Goal: Information Seeking & Learning: Learn about a topic

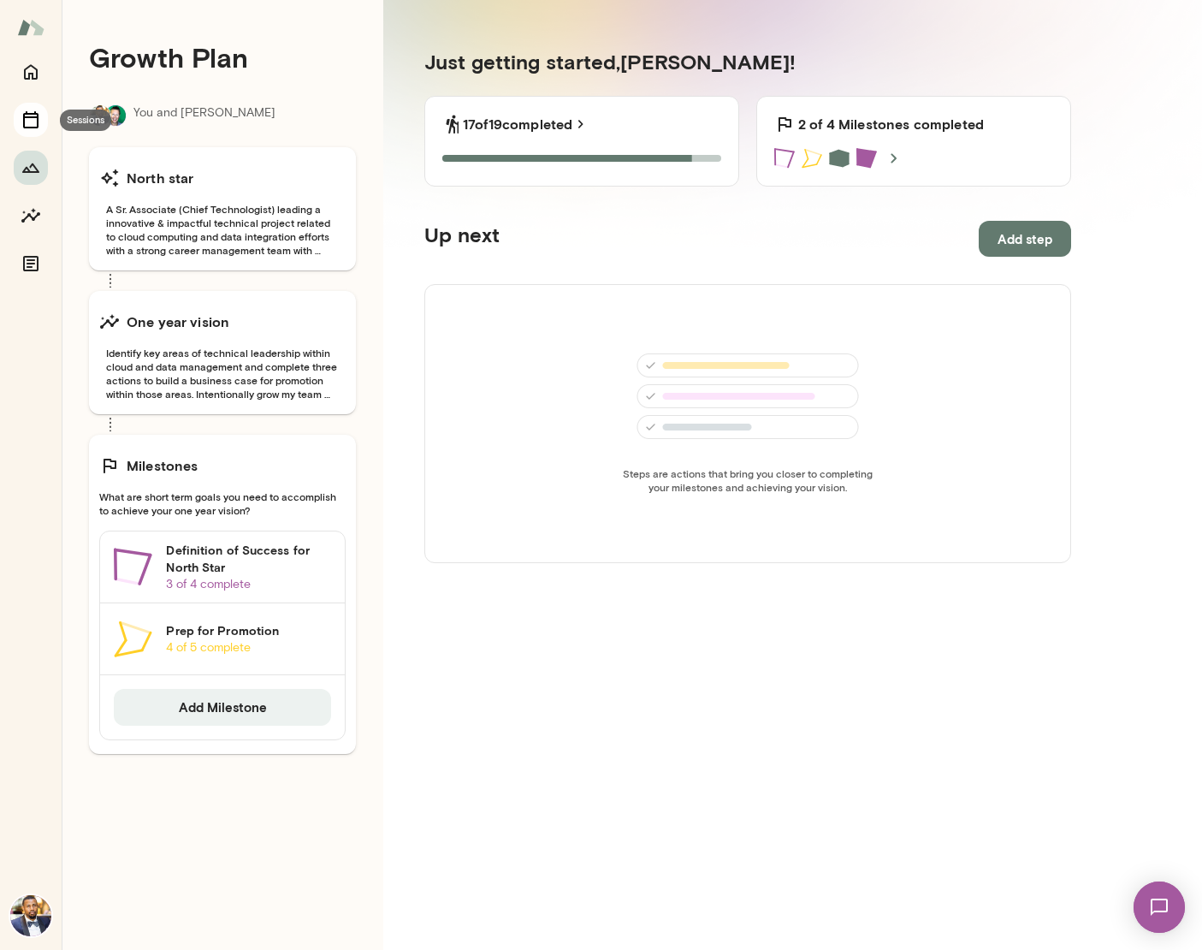
click at [28, 117] on icon "Sessions" at bounding box center [30, 119] width 15 height 17
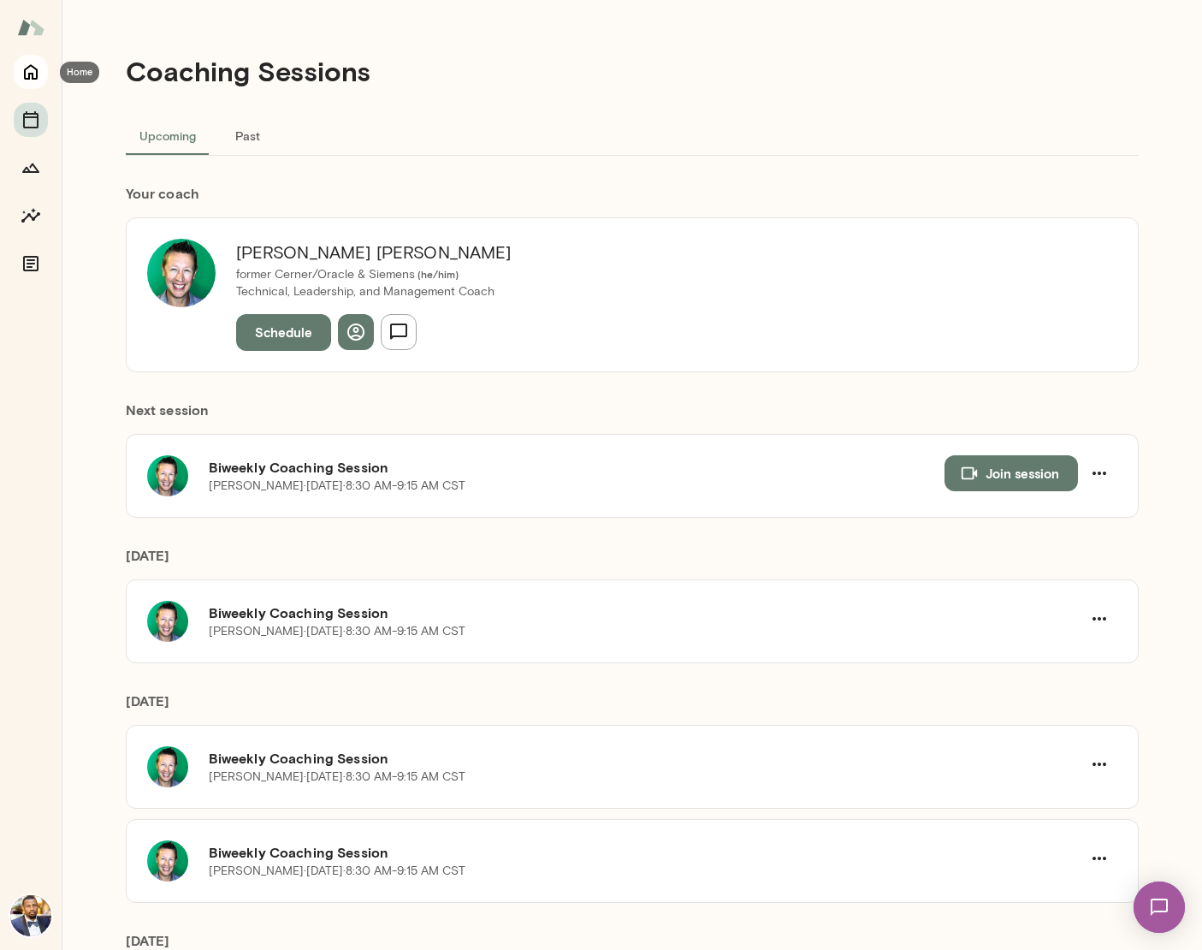
click at [33, 62] on icon "Home" at bounding box center [31, 72] width 21 height 21
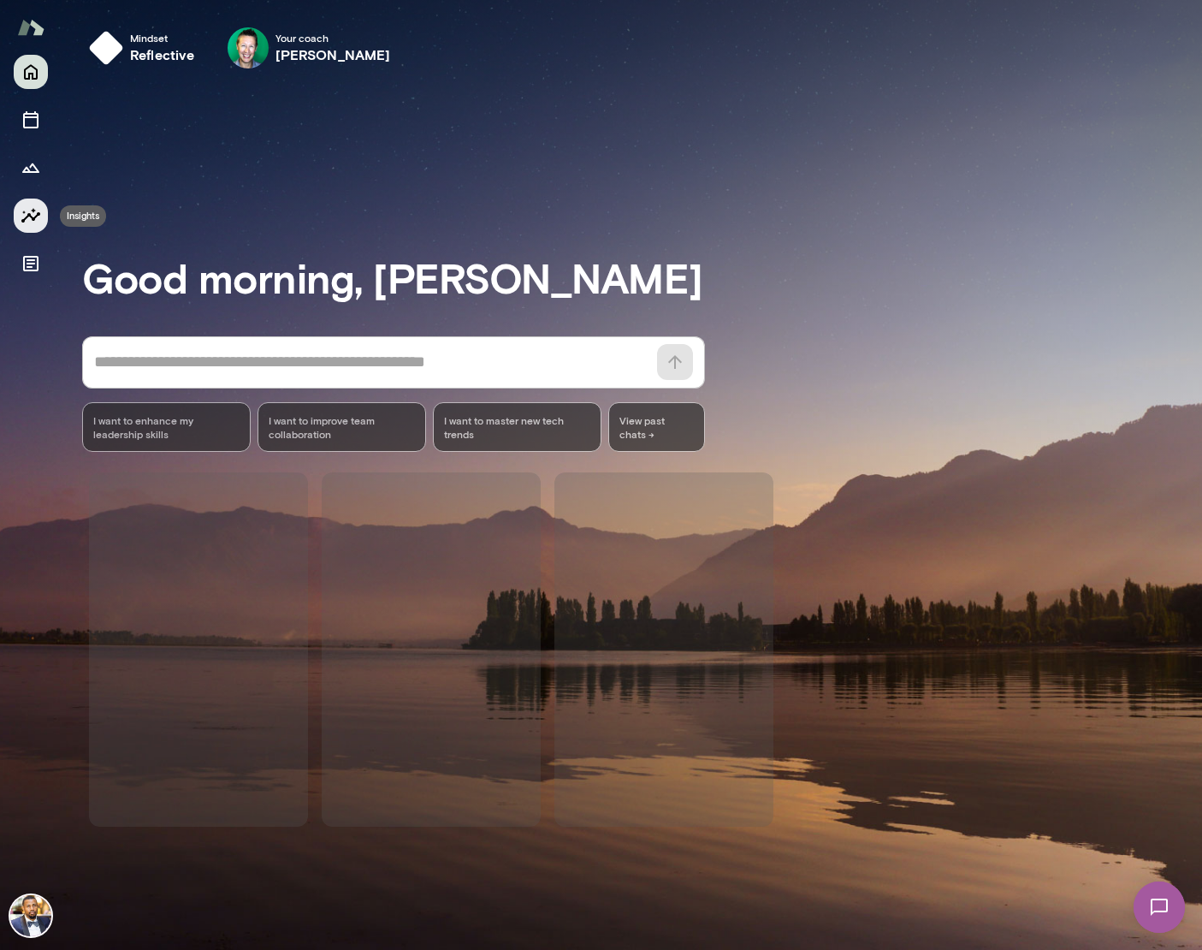
click at [25, 216] on icon "Insights" at bounding box center [31, 215] width 21 height 21
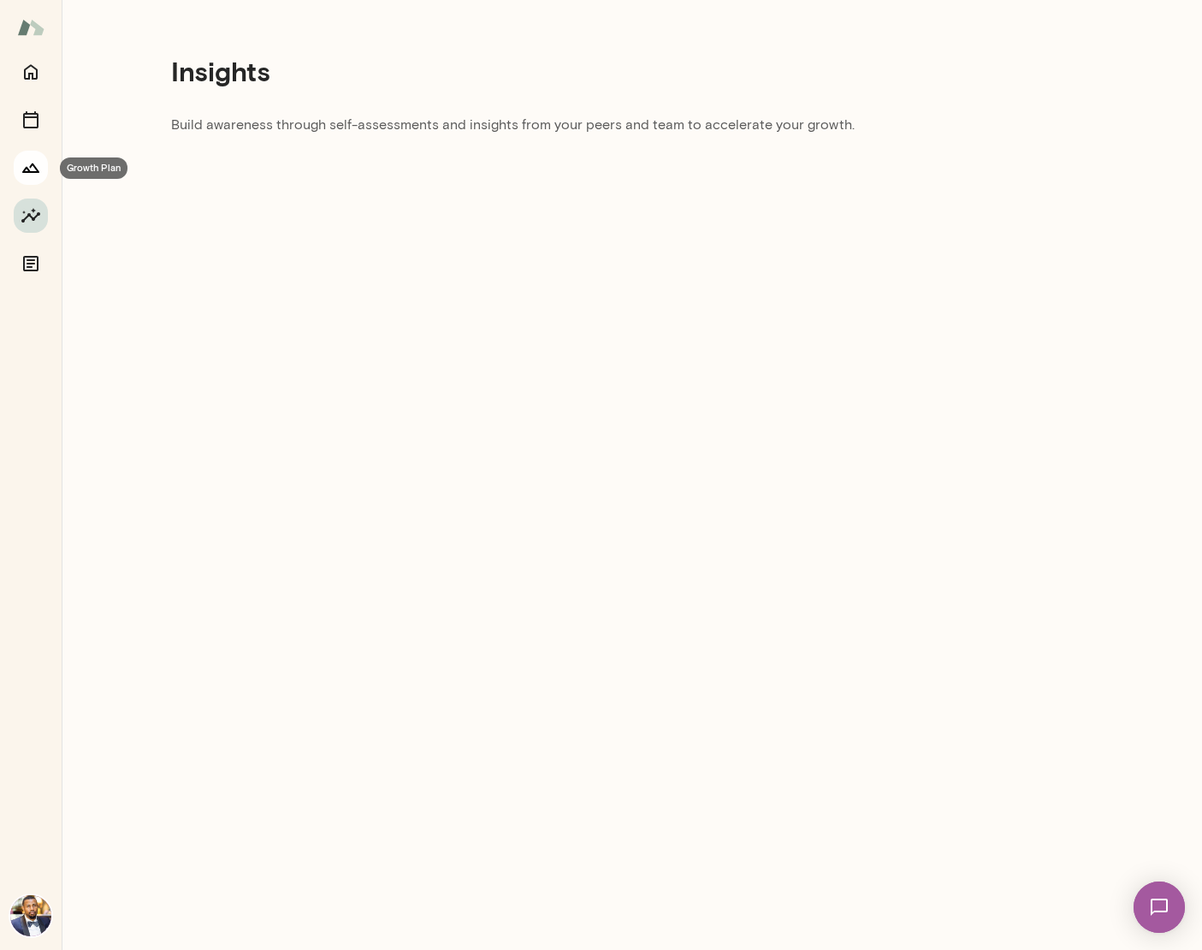
click at [34, 159] on icon "Growth Plan" at bounding box center [31, 167] width 21 height 21
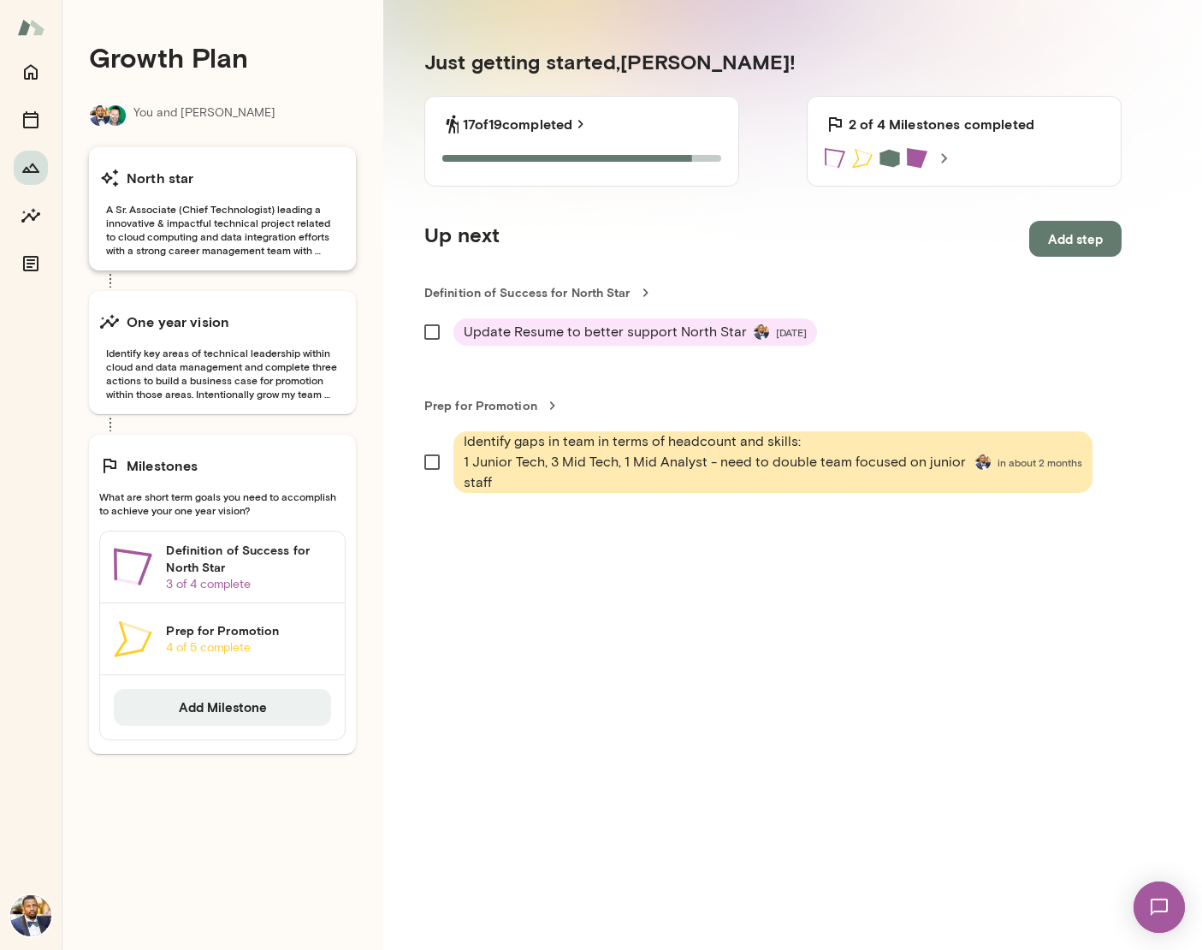
click at [205, 214] on span "A Sr. Associate (Chief Technologist) leading a innovative & impactful technical…" at bounding box center [222, 229] width 246 height 55
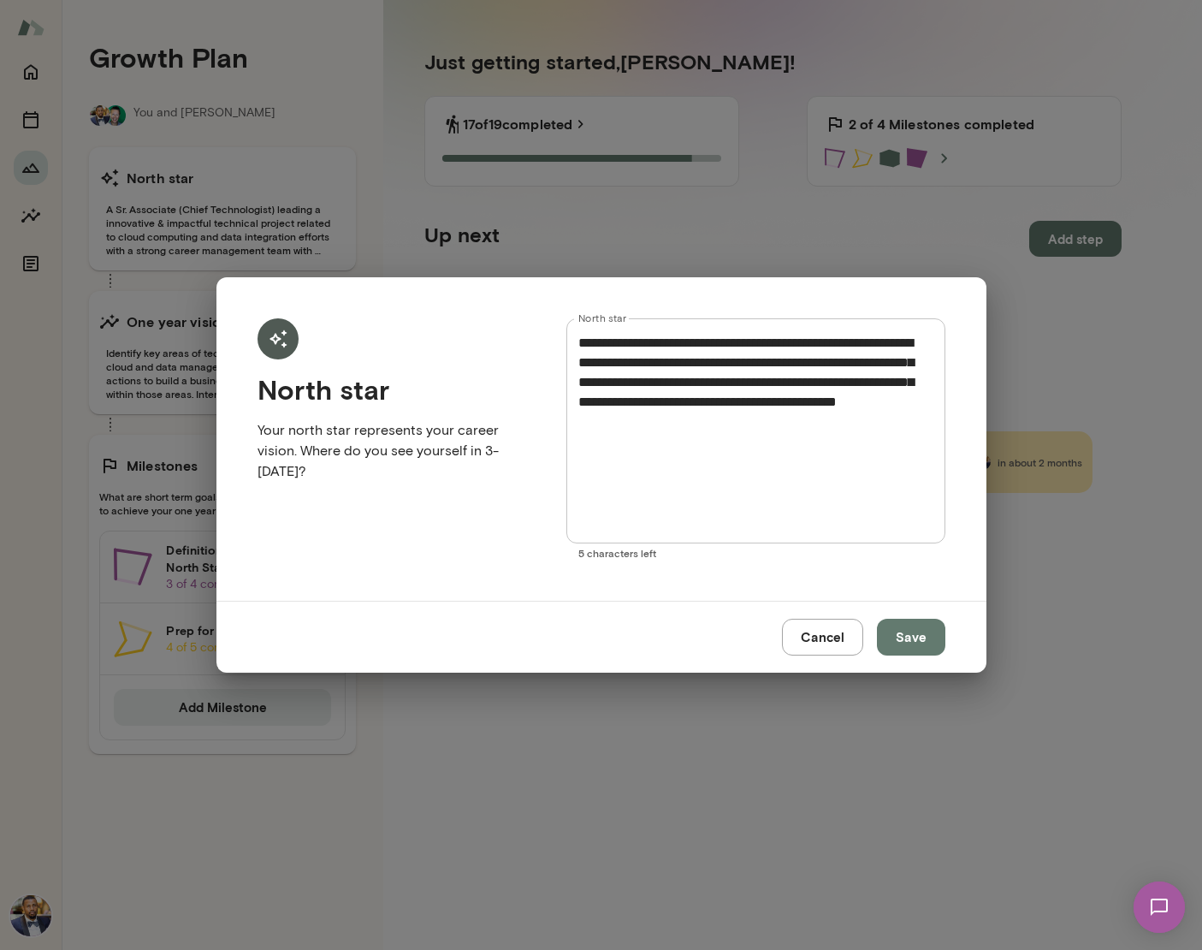
click at [804, 644] on button "Cancel" at bounding box center [822, 637] width 81 height 36
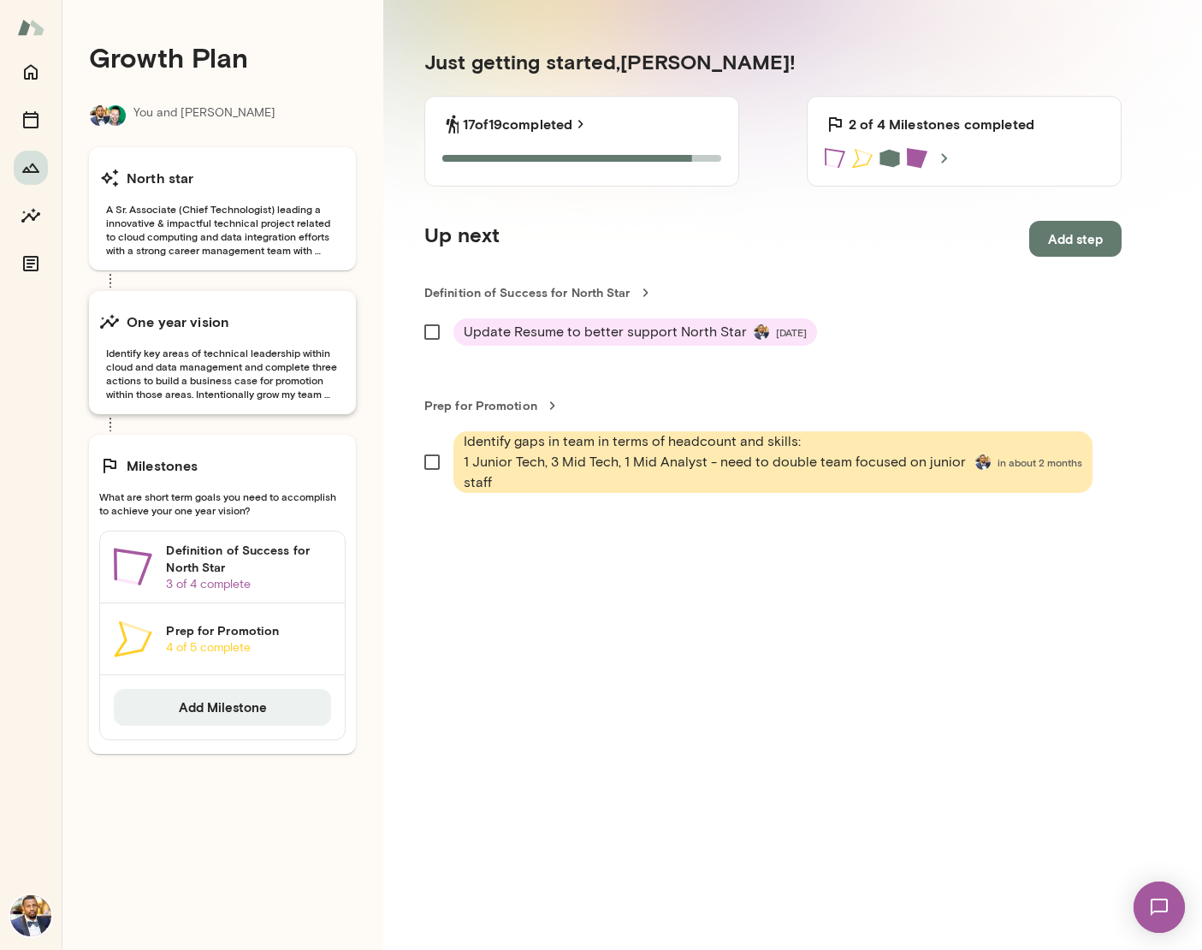
click at [226, 346] on span "Identify key areas of technical leadership within cloud and data management and…" at bounding box center [222, 373] width 246 height 55
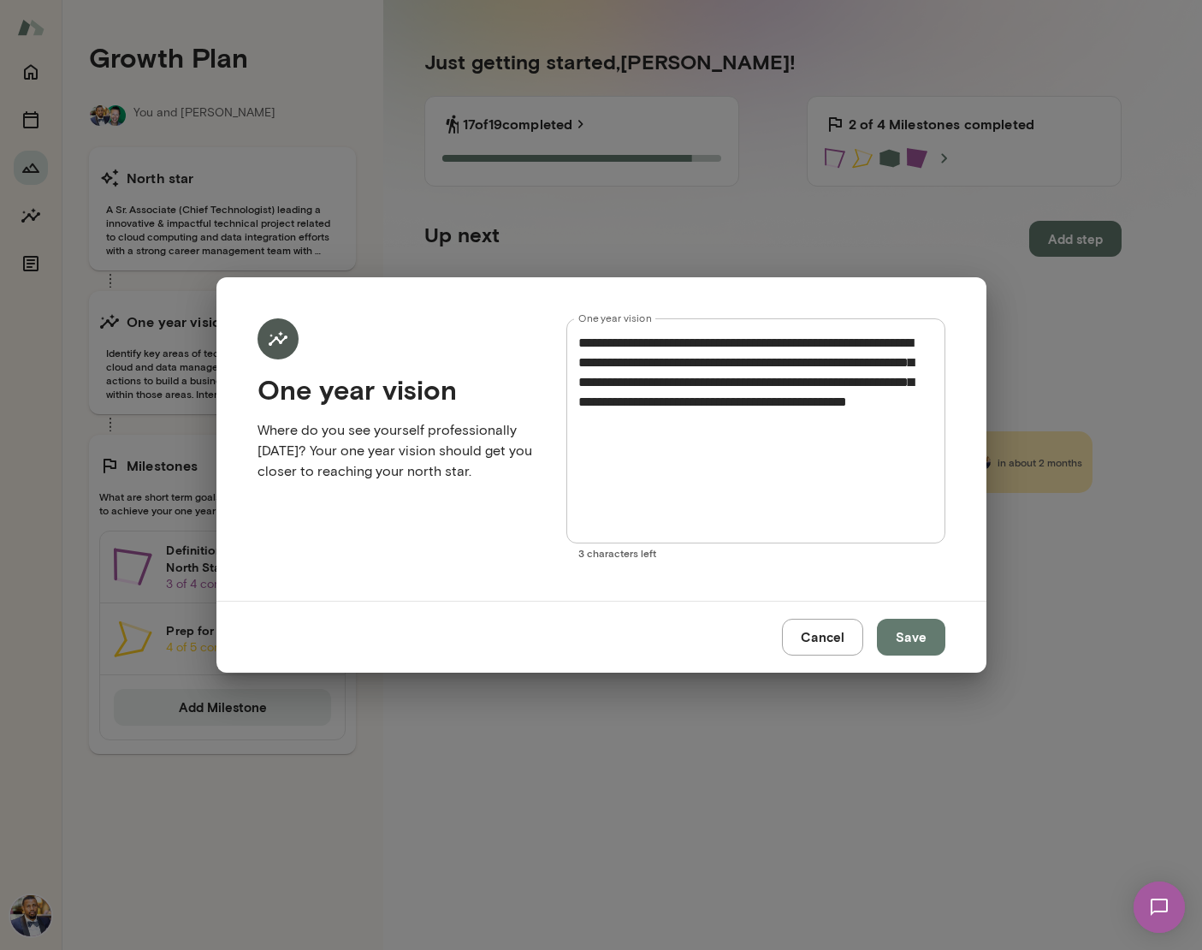
click at [800, 639] on button "Cancel" at bounding box center [822, 637] width 81 height 36
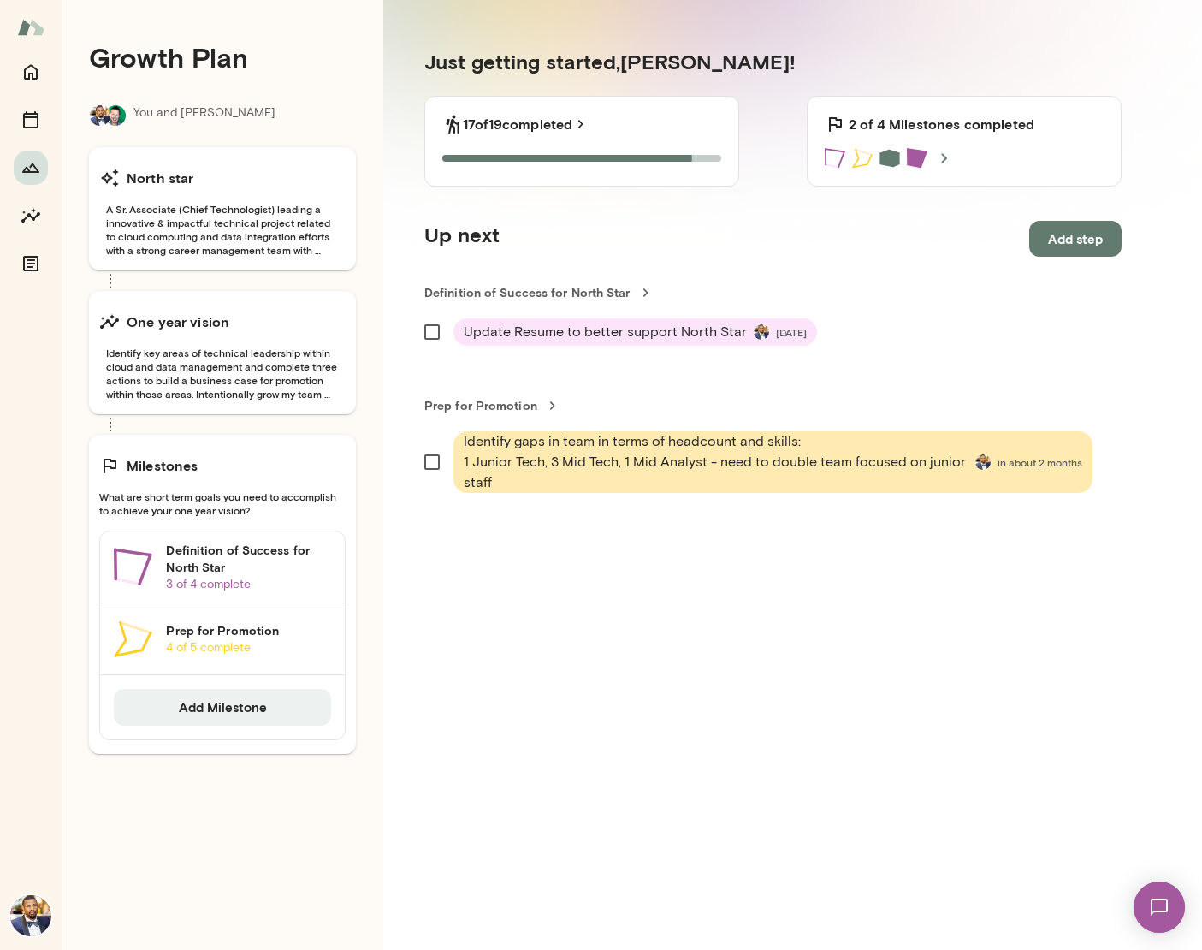
click at [739, 462] on span "Identify gaps in team in terms of headcount and skills: 1 Junior Tech, 3 Mid Te…" at bounding box center [716, 462] width 505 height 62
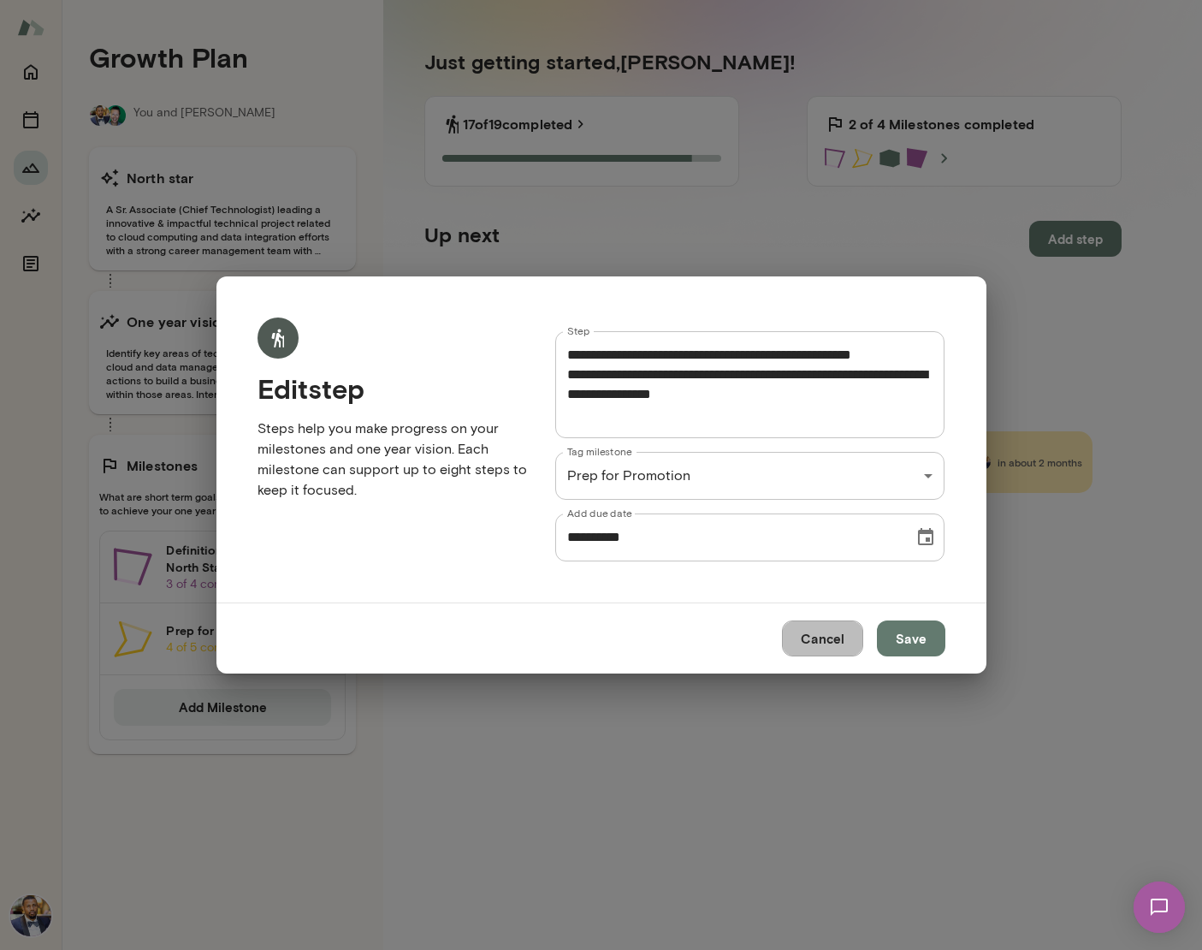
click at [816, 640] on button "Cancel" at bounding box center [822, 638] width 81 height 36
